Goal: Task Accomplishment & Management: Manage account settings

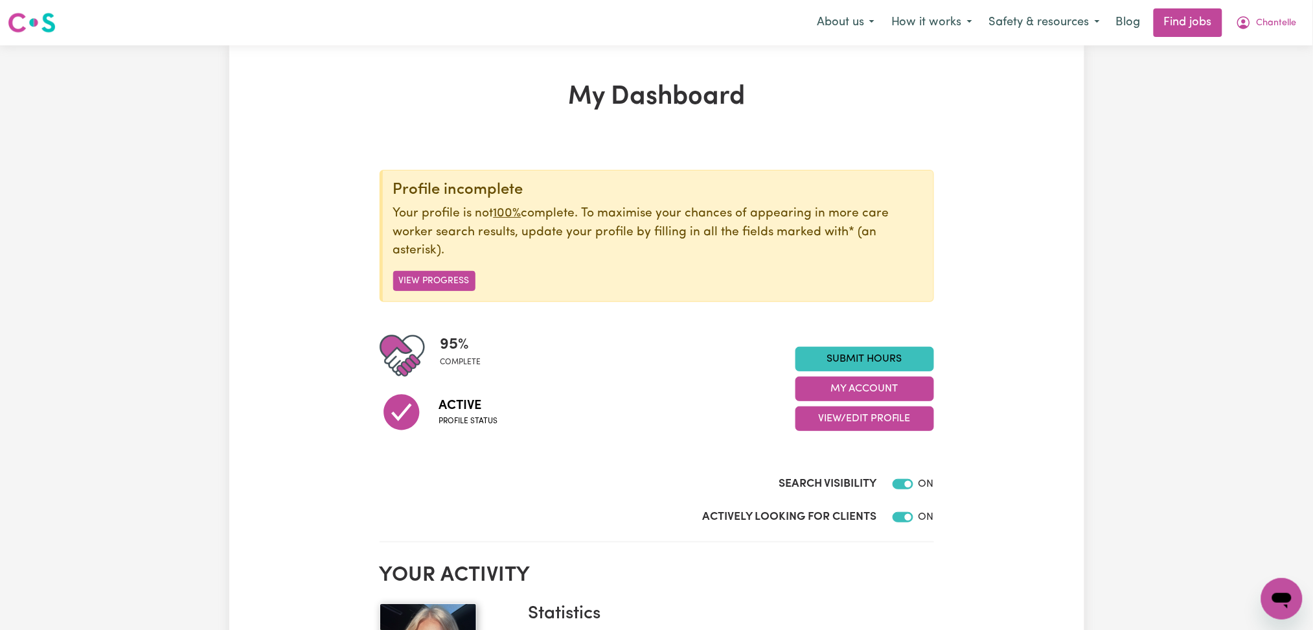
scroll to position [259, 0]
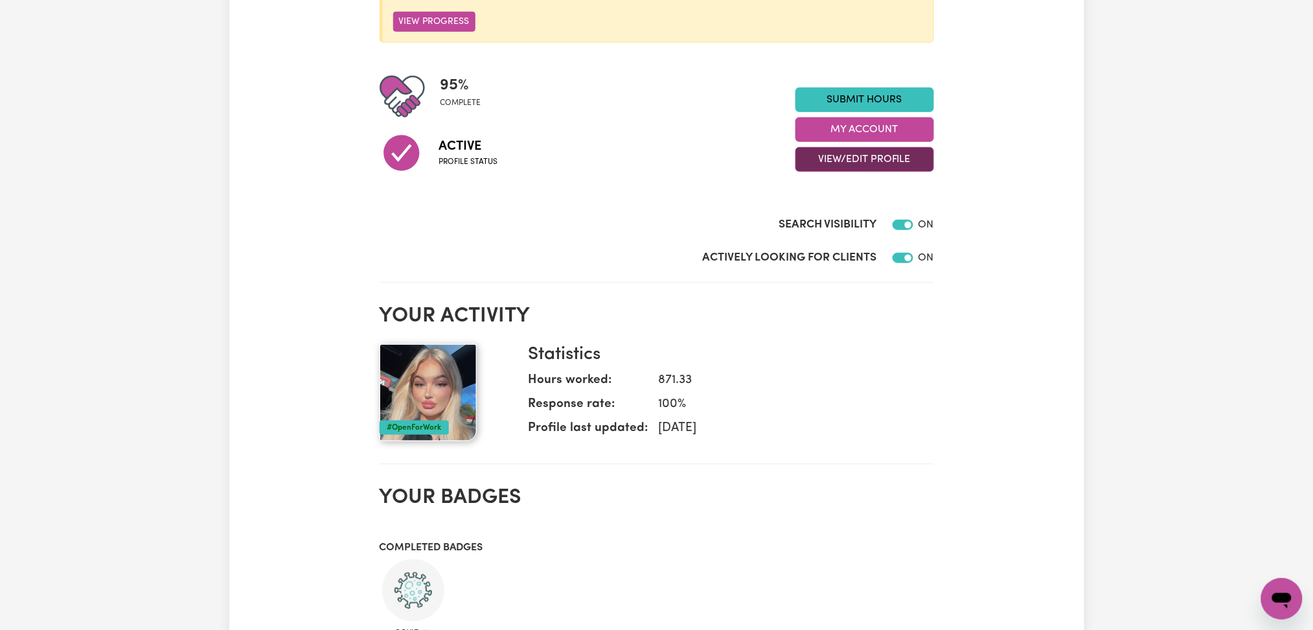
click at [868, 155] on button "View/Edit Profile" at bounding box center [865, 159] width 139 height 25
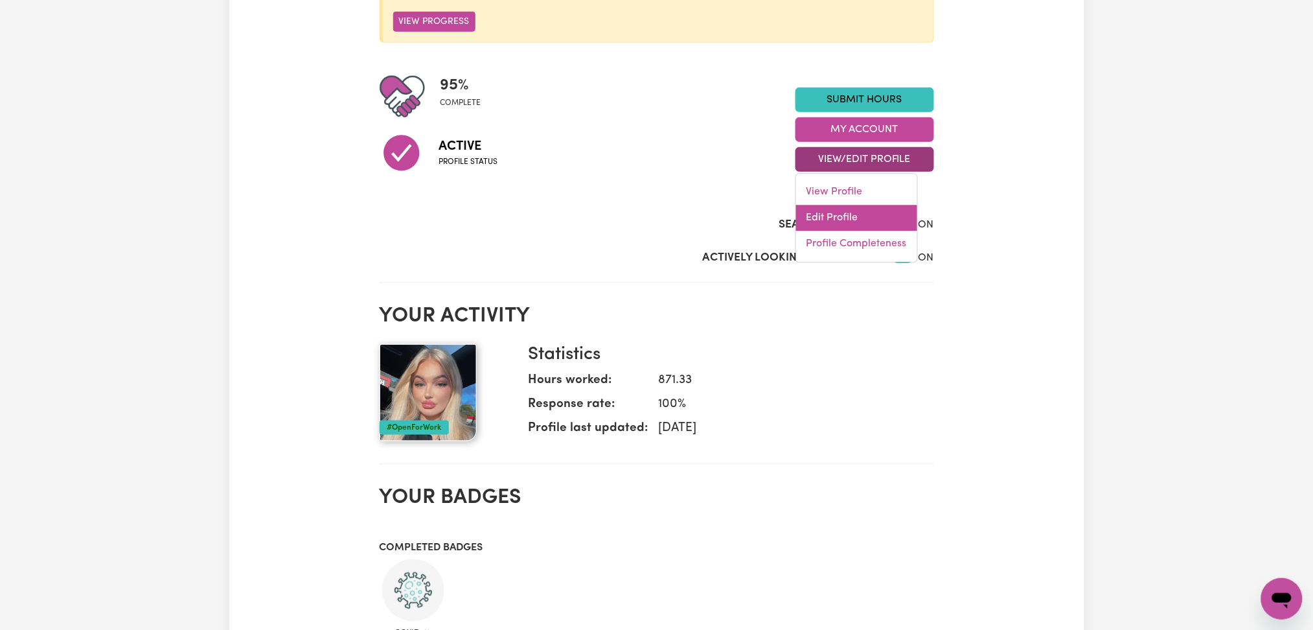
click at [846, 210] on link "Edit Profile" at bounding box center [856, 218] width 121 height 26
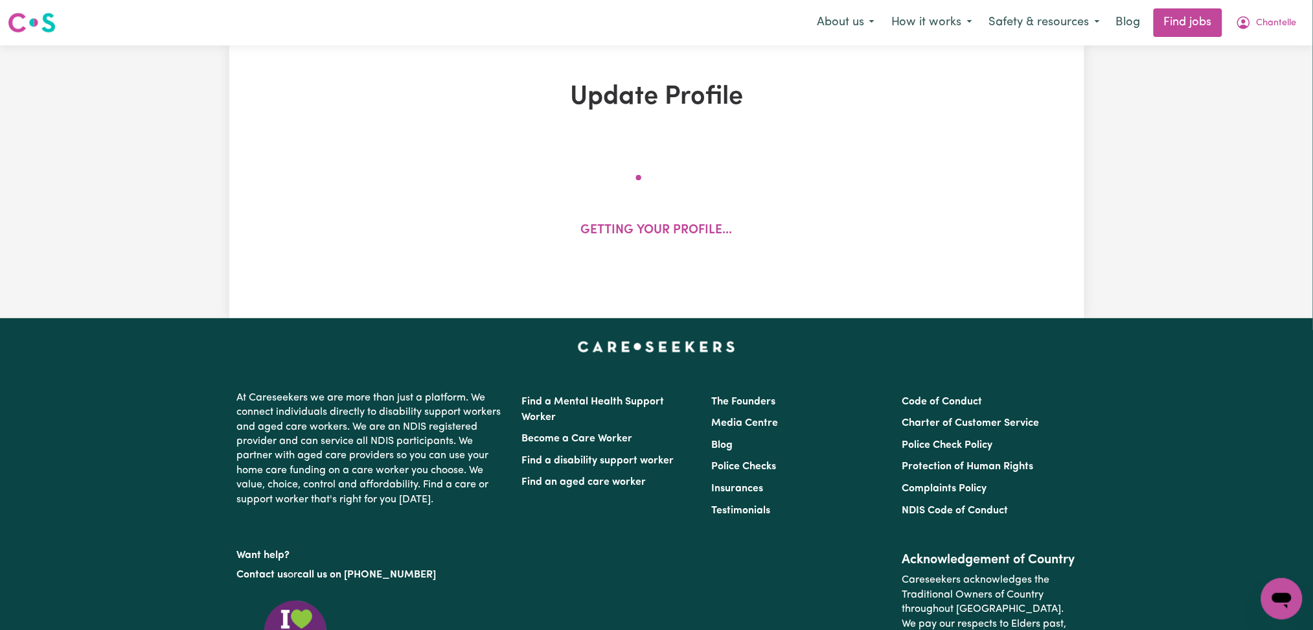
select select "[DEMOGRAPHIC_DATA]"
select select "[DEMOGRAPHIC_DATA] Citizen"
select select "Studying a healthcare related degree or qualification"
select select "40"
select select "45"
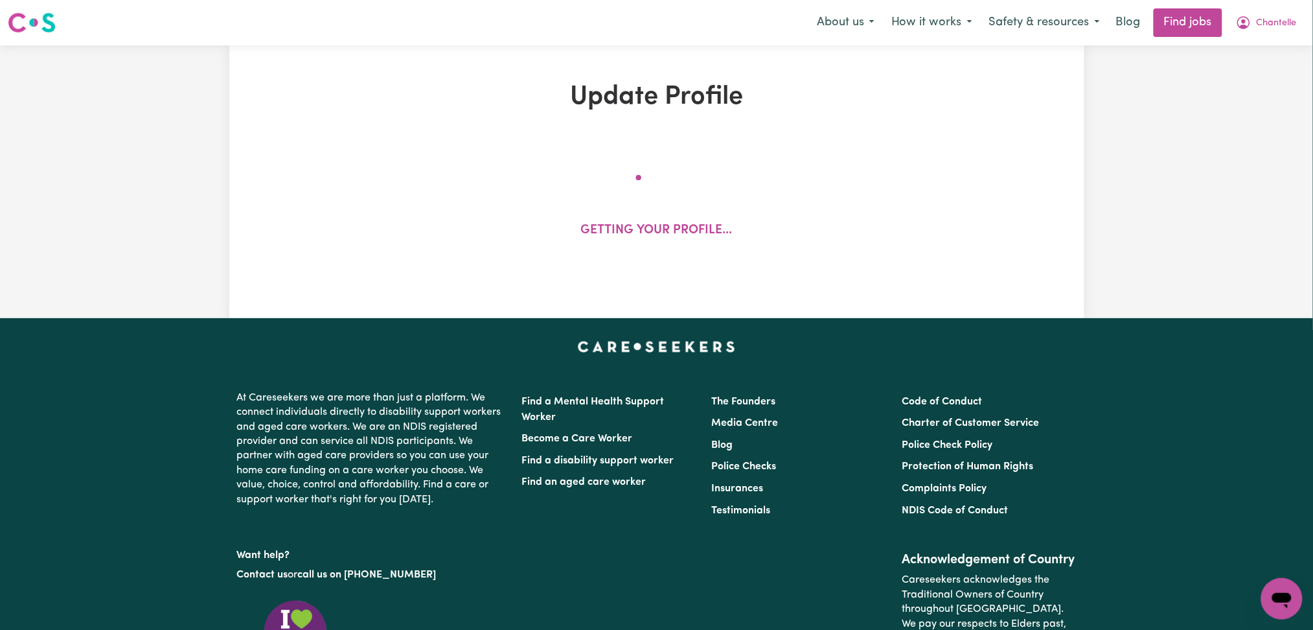
select select "50"
select select "55"
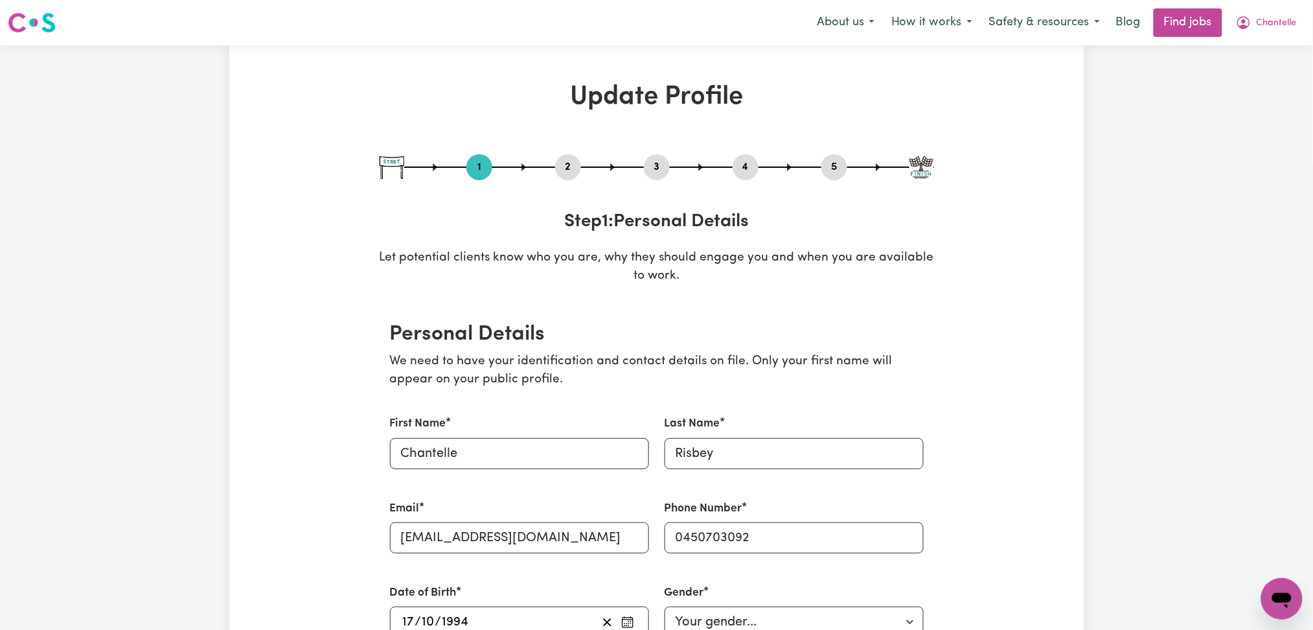
click at [661, 165] on button "3" at bounding box center [657, 167] width 26 height 17
select select "2017"
select select "Certificate III (Individual Support)"
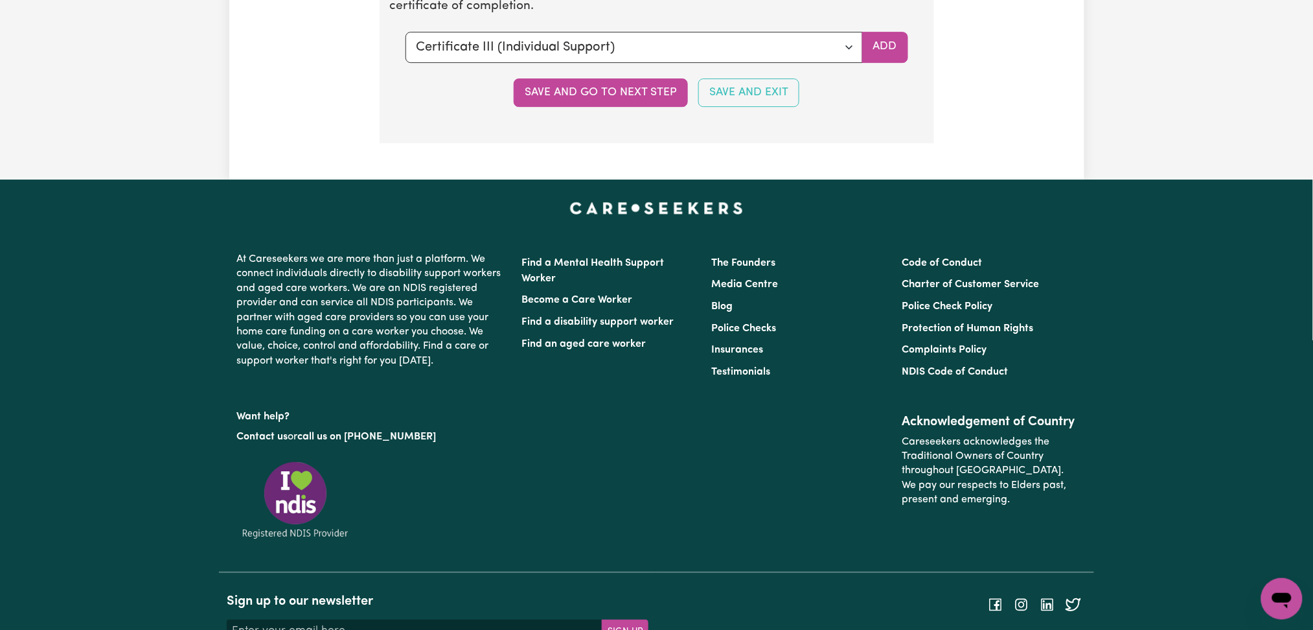
scroll to position [3110, 0]
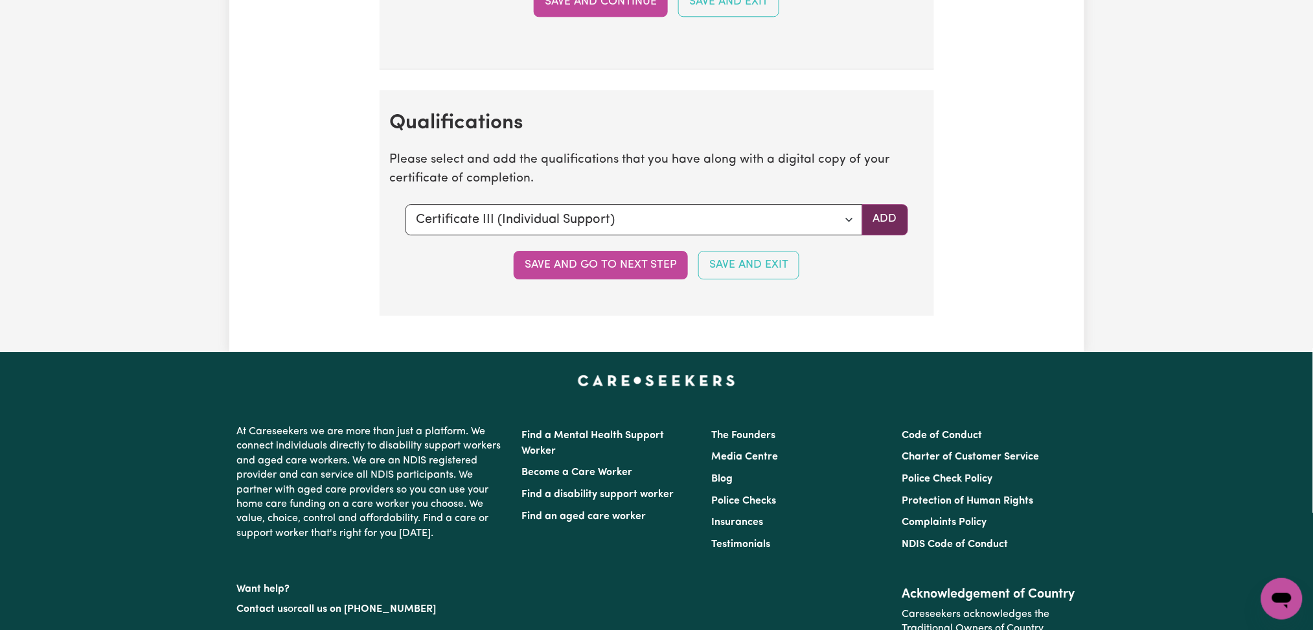
click at [873, 217] on button "Add" at bounding box center [885, 219] width 46 height 31
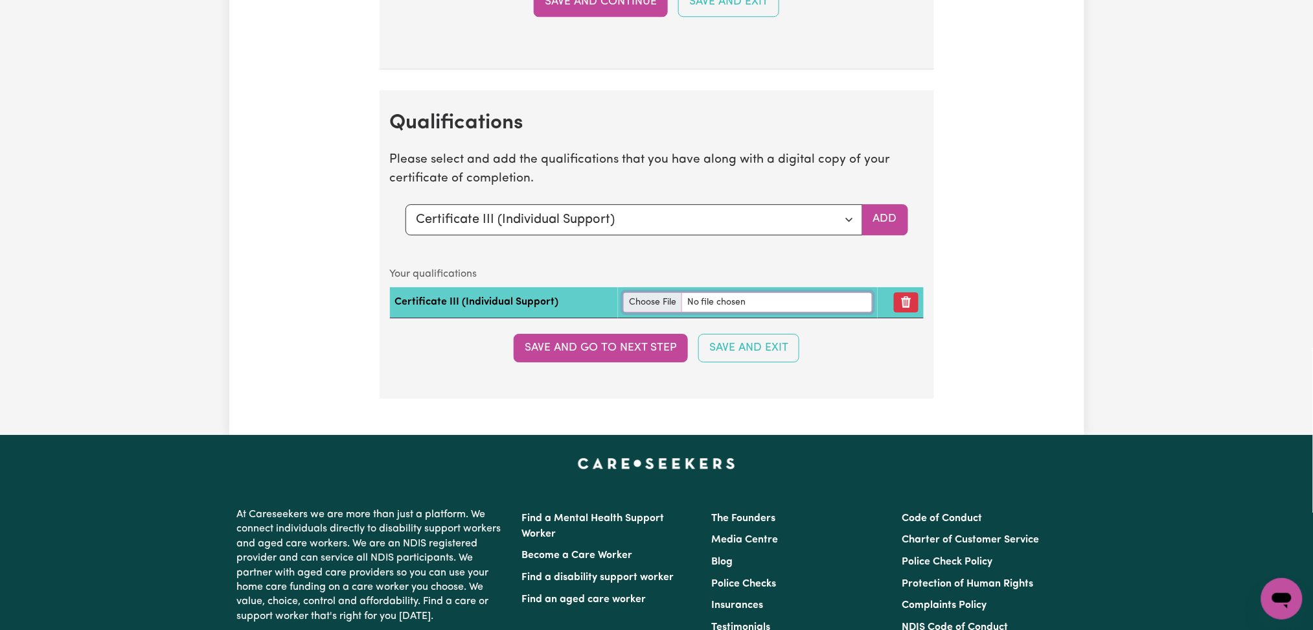
click at [668, 302] on input "file" at bounding box center [747, 302] width 249 height 20
type input "C:\fakepath\[PERSON_NAME] Certificate III in Aged Care and Certificate III in D…"
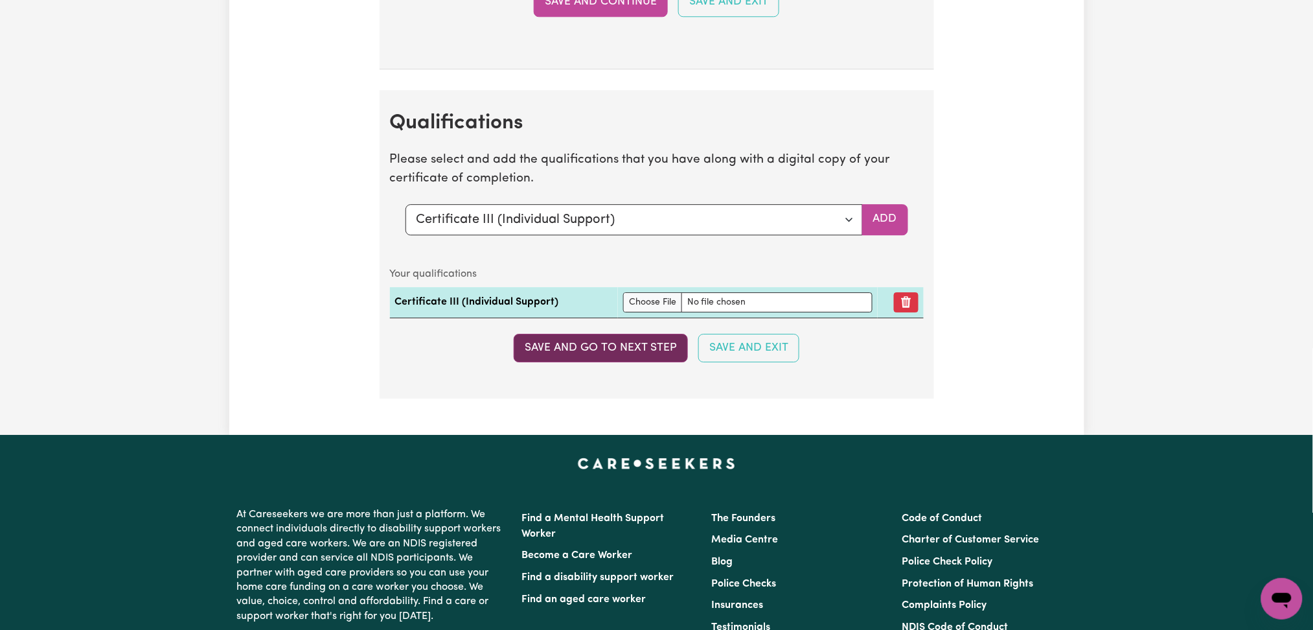
click at [647, 356] on button "Save and go to next step" at bounding box center [601, 348] width 174 height 29
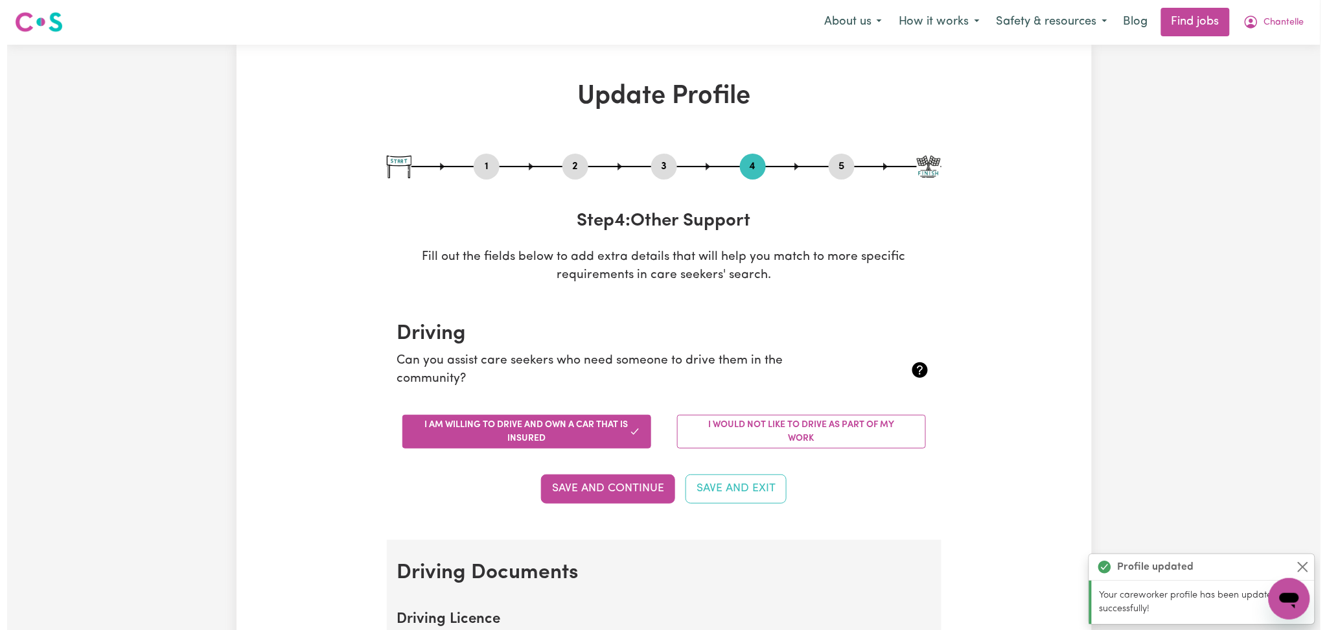
scroll to position [0, 0]
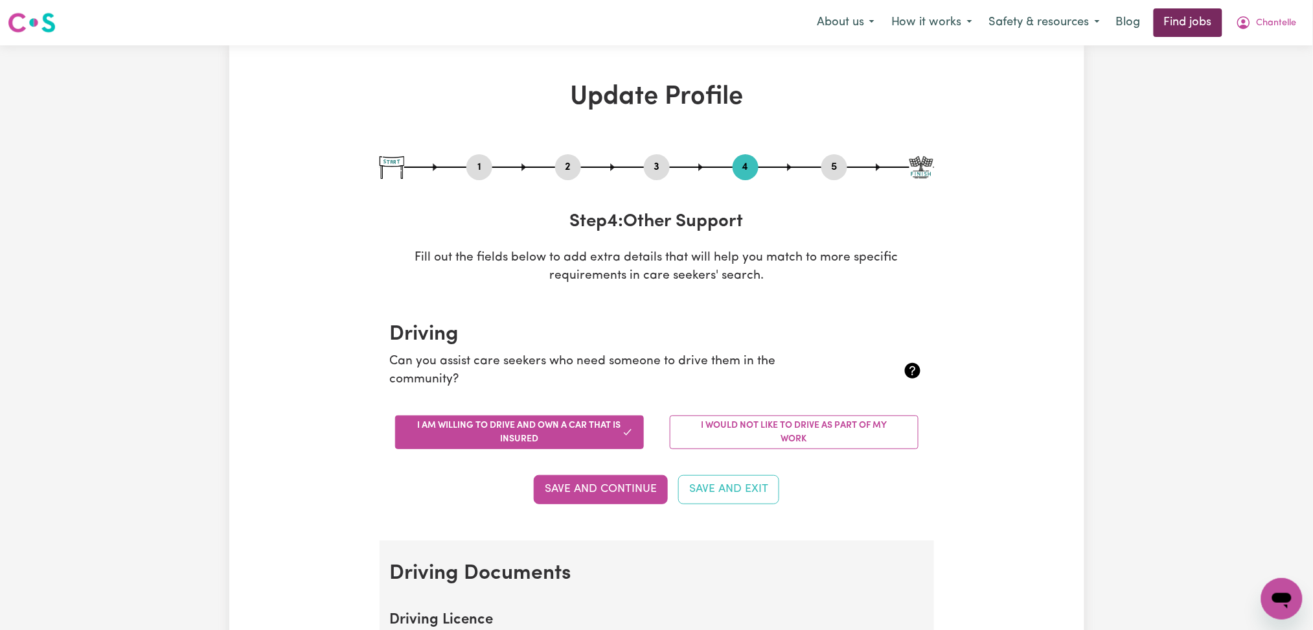
click at [1201, 12] on link "Find jobs" at bounding box center [1188, 22] width 69 height 29
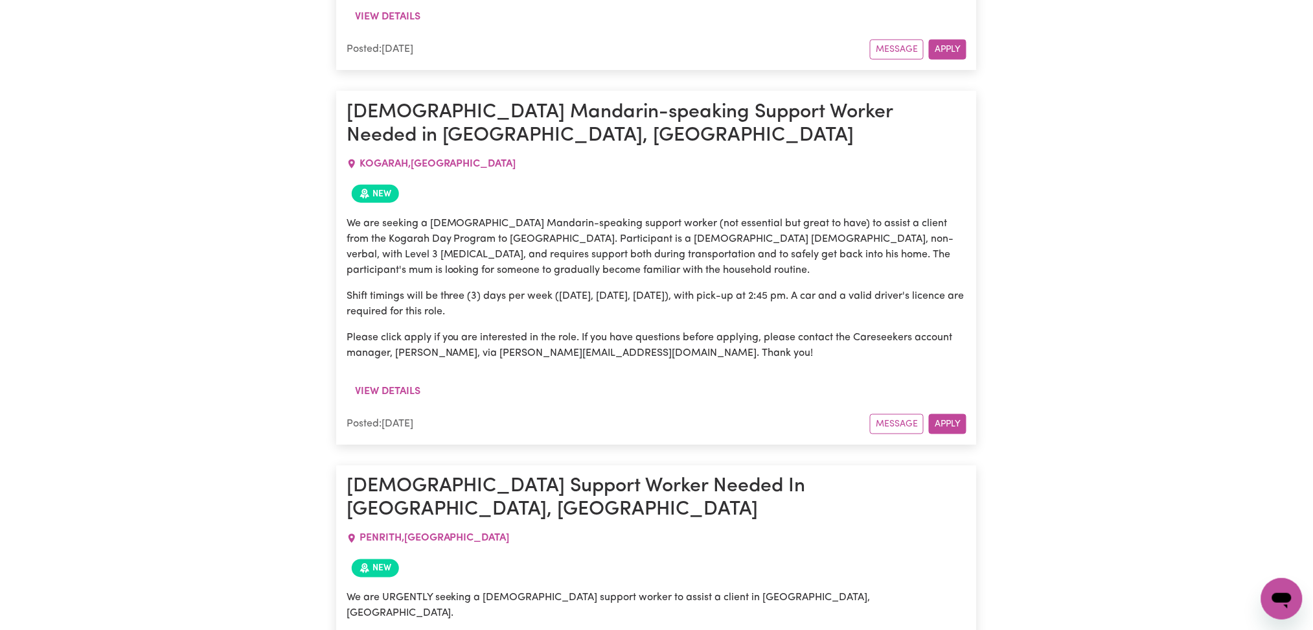
scroll to position [1775, 0]
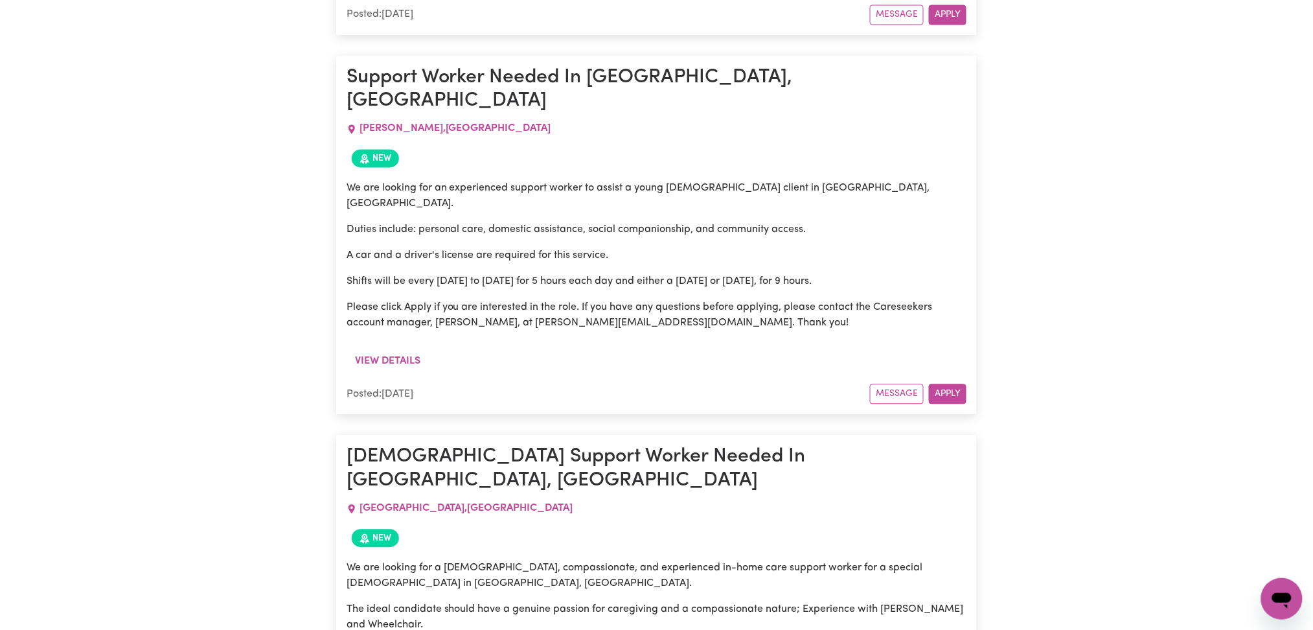
scroll to position [6430, 0]
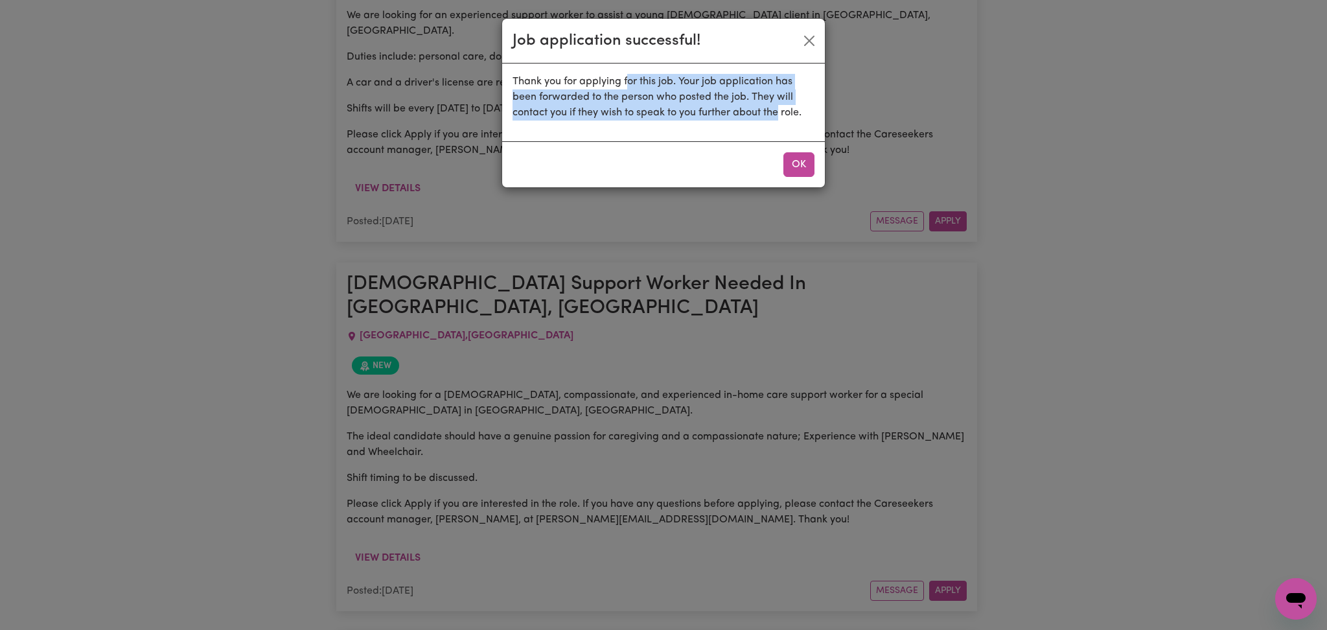
drag, startPoint x: 631, startPoint y: 73, endPoint x: 785, endPoint y: 118, distance: 159.9
click at [785, 118] on p "Thank you for applying for this job. Your job application has been forwarded to…" at bounding box center [664, 97] width 302 height 47
drag, startPoint x: 681, startPoint y: 78, endPoint x: 724, endPoint y: 122, distance: 61.9
click at [723, 121] on div "Thank you for applying for this job. Your job application has been forwarded to…" at bounding box center [663, 102] width 323 height 78
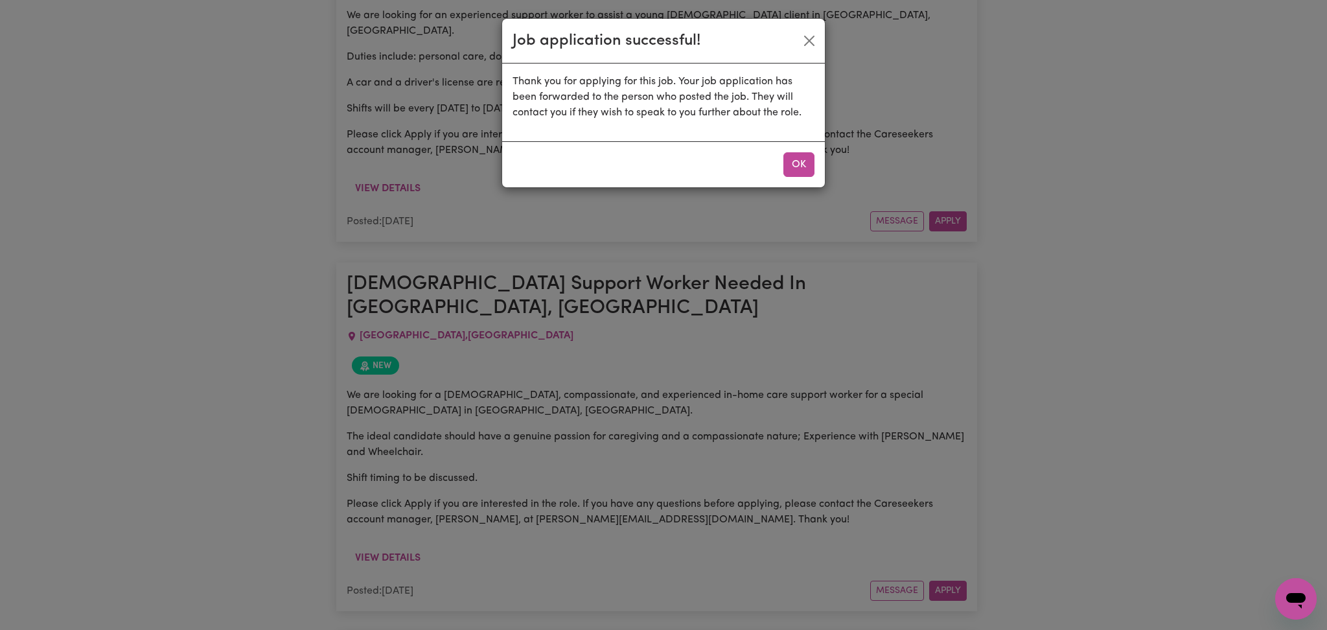
click at [724, 122] on div "Thank you for applying for this job. Your job application has been forwarded to…" at bounding box center [663, 102] width 323 height 78
drag, startPoint x: 720, startPoint y: 78, endPoint x: 753, endPoint y: 130, distance: 61.5
click at [753, 130] on div "Thank you for applying for this job. Your job application has been forwarded to…" at bounding box center [663, 102] width 323 height 78
click at [801, 168] on button "OK" at bounding box center [798, 164] width 31 height 25
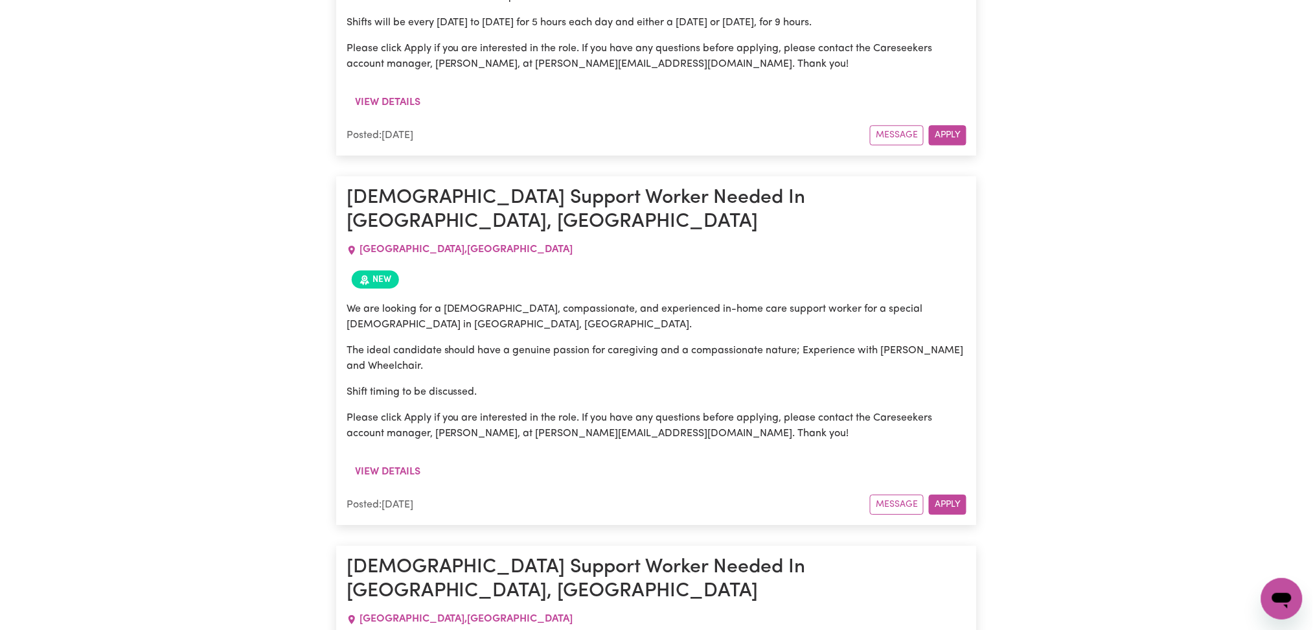
scroll to position [6602, 0]
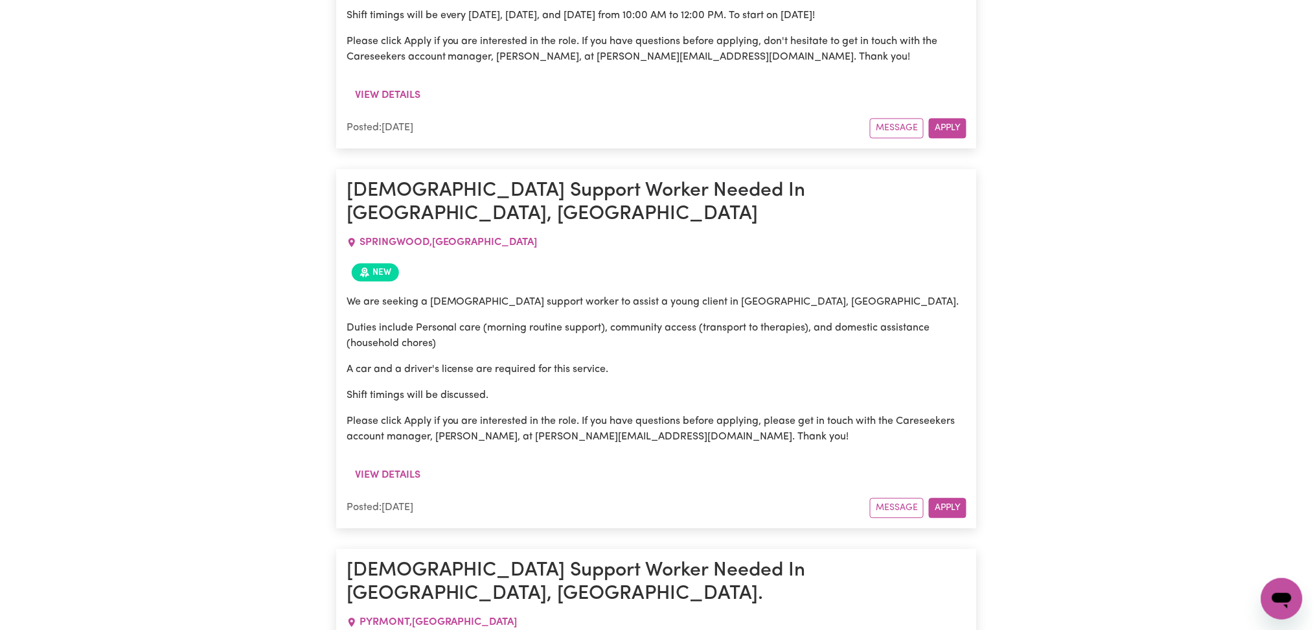
scroll to position [0, 0]
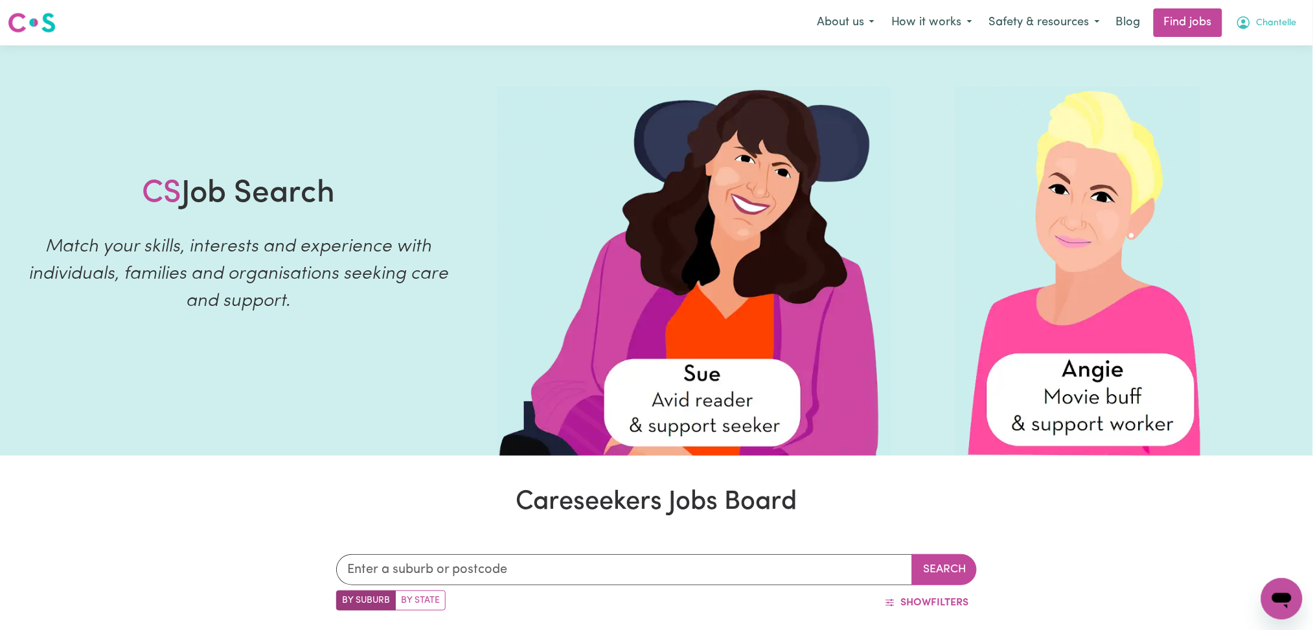
click at [1262, 13] on button "Chantelle" at bounding box center [1267, 22] width 78 height 27
click at [1241, 102] on link "Logout" at bounding box center [1254, 99] width 102 height 25
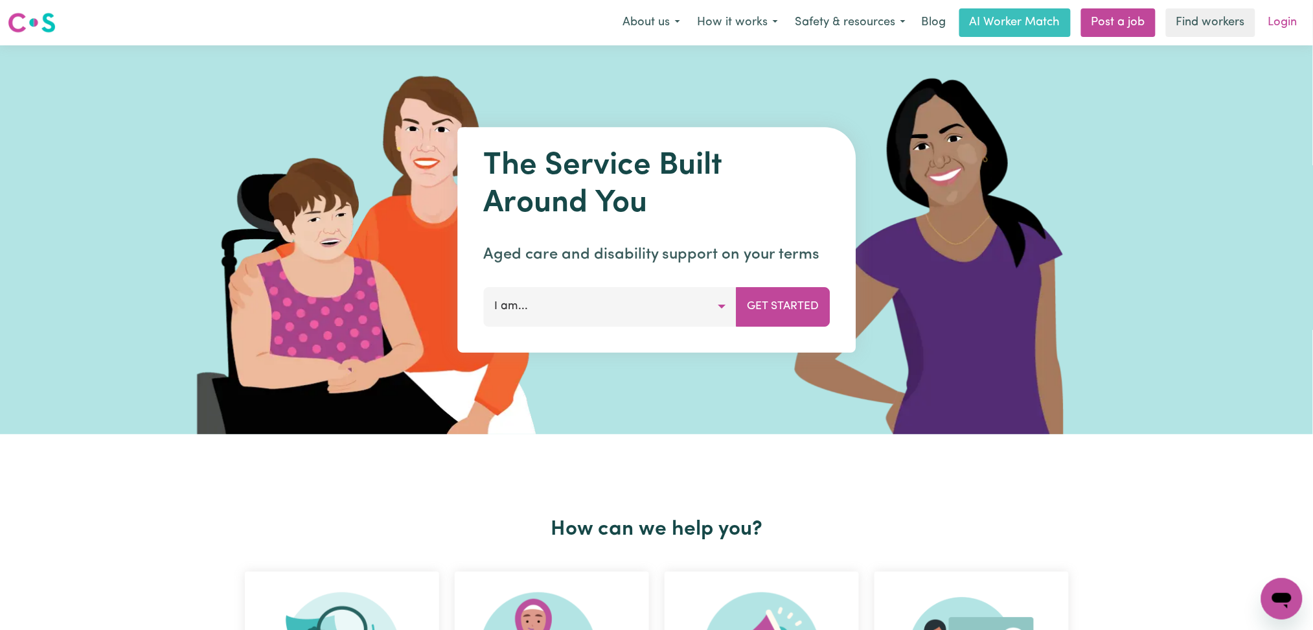
click at [1287, 10] on link "Login" at bounding box center [1283, 22] width 45 height 29
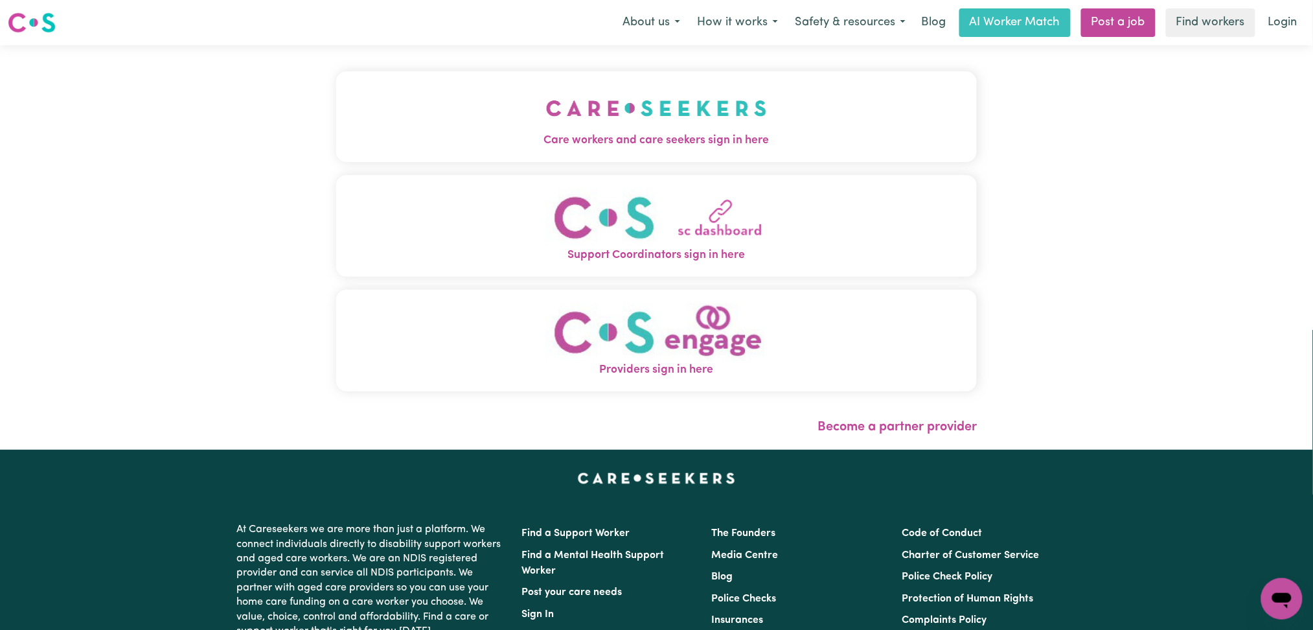
click at [451, 105] on button "Care workers and care seekers sign in here" at bounding box center [656, 116] width 641 height 91
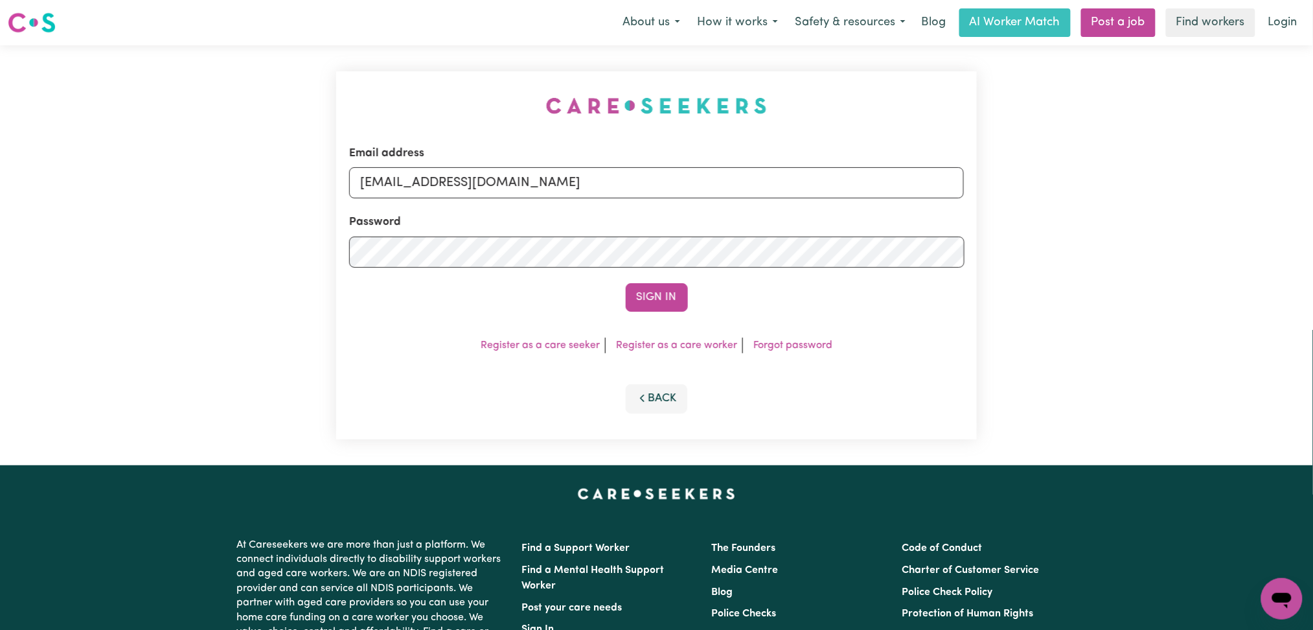
click at [510, 202] on form "Email address [EMAIL_ADDRESS][DOMAIN_NAME] Password Sign In" at bounding box center [657, 228] width 616 height 167
drag, startPoint x: 509, startPoint y: 187, endPoint x: 501, endPoint y: 196, distance: 11.9
click at [509, 187] on input "[EMAIL_ADDRESS][DOMAIN_NAME]" at bounding box center [657, 182] width 616 height 31
drag, startPoint x: 427, startPoint y: 177, endPoint x: 651, endPoint y: 197, distance: 224.4
click at [651, 197] on input "Superuser~[EMAIL_ADDRESS][DOMAIN_NAME]" at bounding box center [657, 182] width 616 height 31
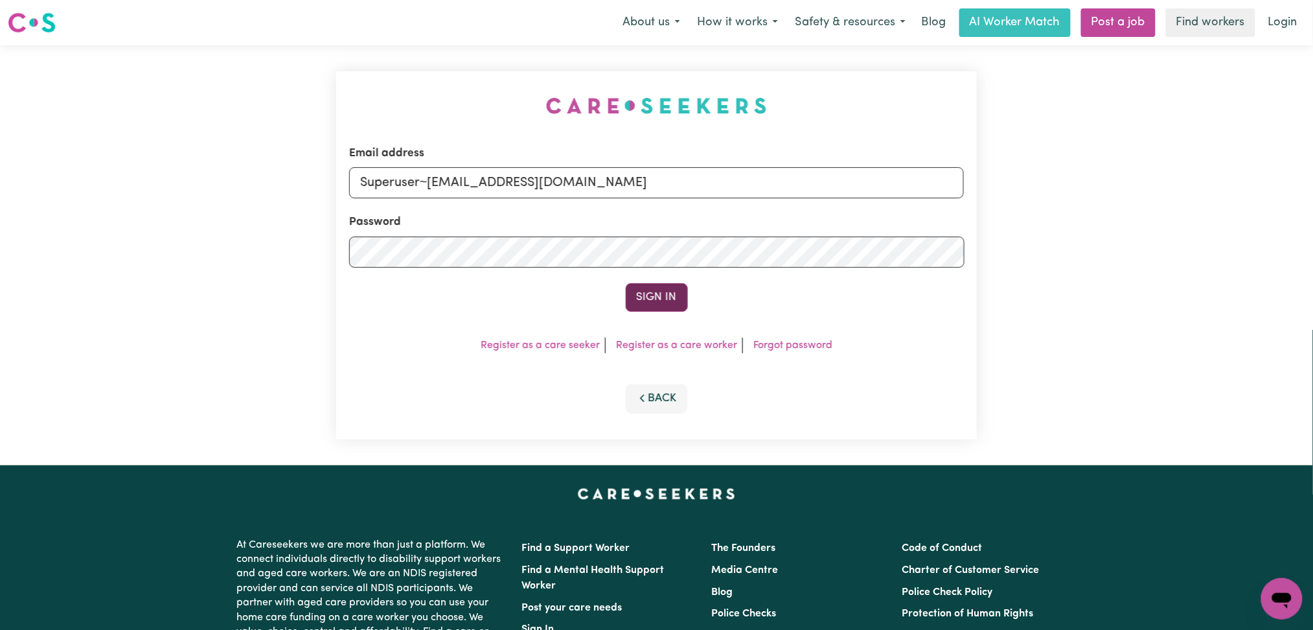
type input "Superuser~[EMAIL_ADDRESS][DOMAIN_NAME]"
click at [649, 297] on button "Sign In" at bounding box center [657, 297] width 62 height 29
